Goal: Navigation & Orientation: Find specific page/section

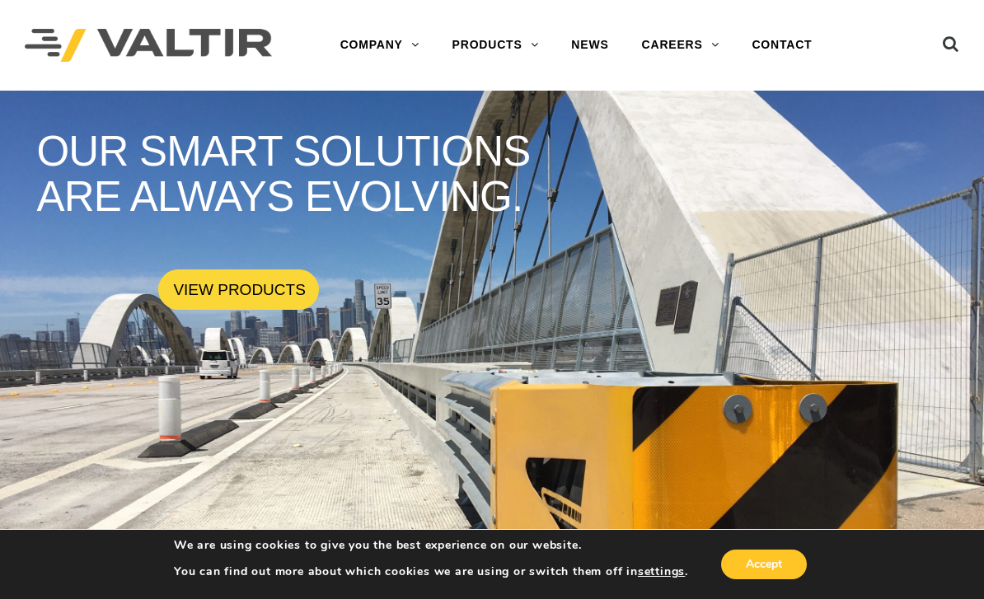
click at [890, 71] on div at bounding box center [907, 45] width 105 height 91
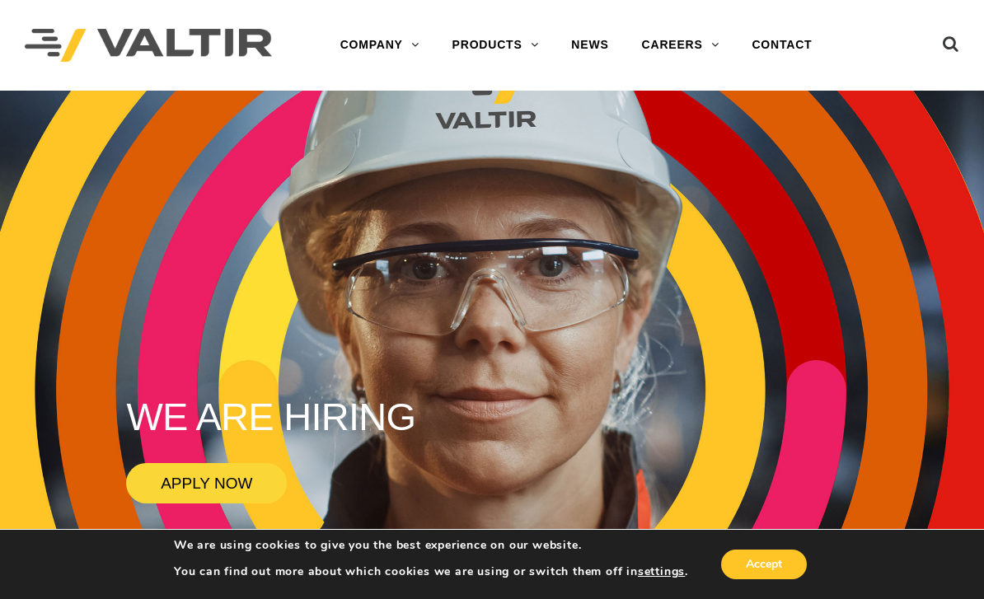
click at [58, 30] on img at bounding box center [148, 46] width 247 height 34
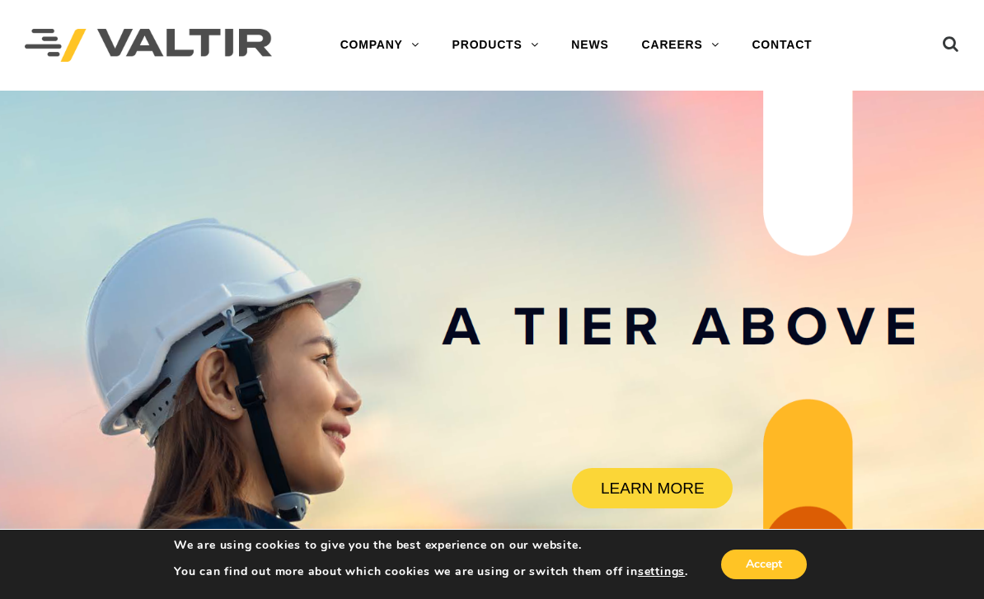
click at [912, 44] on ul at bounding box center [928, 45] width 62 height 29
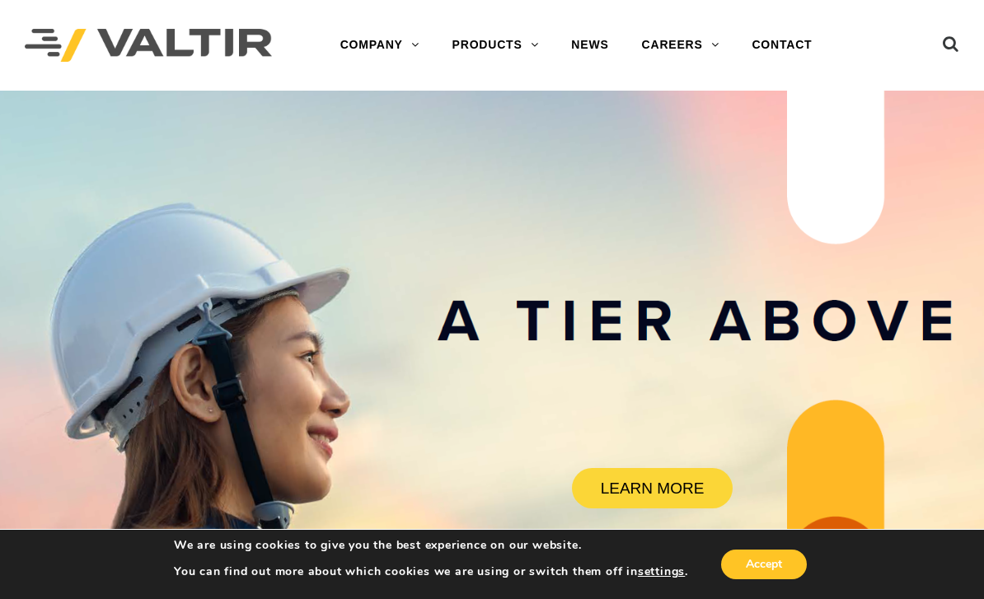
click at [257, 42] on img at bounding box center [148, 46] width 247 height 34
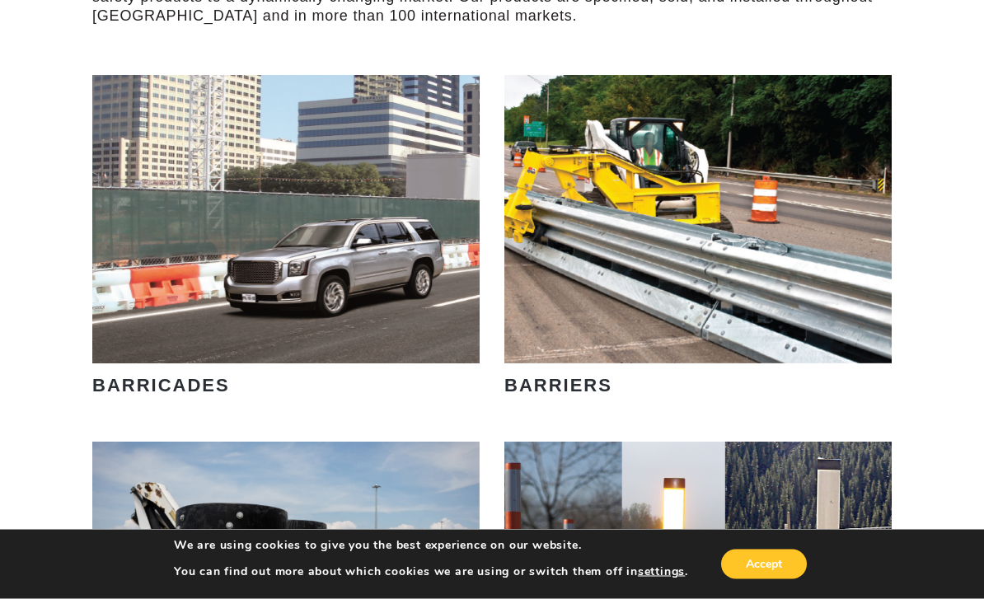
scroll to position [908, 0]
click at [777, 436] on div "VIEW PRODUCTS BARRIERS" at bounding box center [698, 258] width 412 height 366
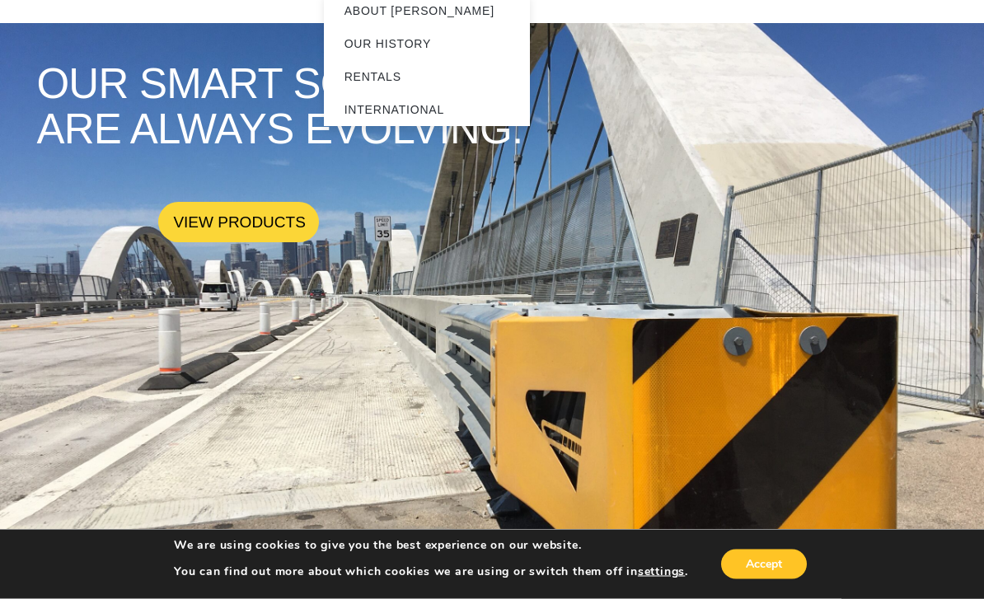
scroll to position [0, 0]
